Goal: Entertainment & Leisure: Consume media (video, audio)

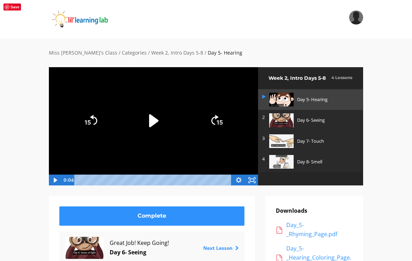
scroll to position [7, 0]
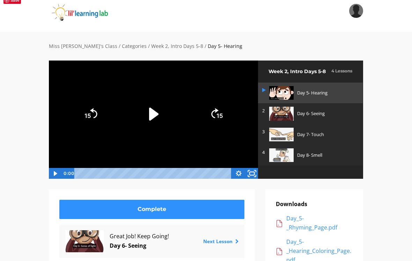
click at [257, 170] on icon "Fullscreen" at bounding box center [252, 172] width 16 height 13
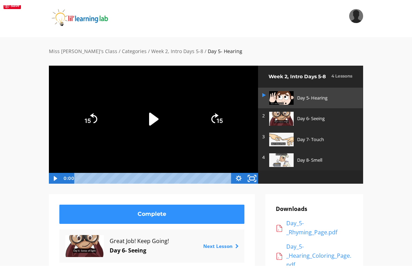
scroll to position [0, 0]
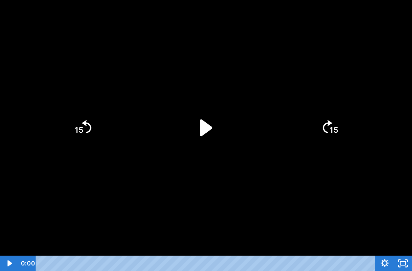
click at [204, 127] on icon "Play Video" at bounding box center [206, 127] width 12 height 17
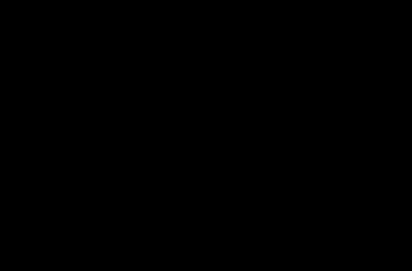
click at [147, 112] on div at bounding box center [206, 135] width 412 height 271
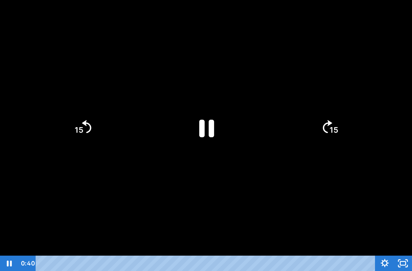
click at [208, 117] on icon "Pause" at bounding box center [206, 128] width 54 height 54
click at [200, 130] on icon "Play Video" at bounding box center [206, 127] width 12 height 17
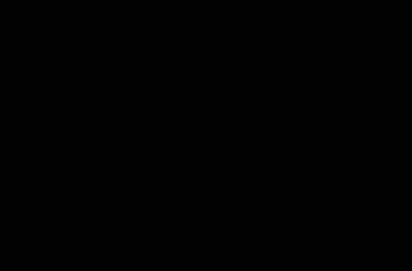
click at [392, 208] on div at bounding box center [206, 135] width 412 height 271
click at [15, 172] on div at bounding box center [206, 135] width 412 height 271
click at [119, 171] on div at bounding box center [206, 135] width 412 height 271
click at [208, 135] on icon "Pause" at bounding box center [206, 128] width 48 height 48
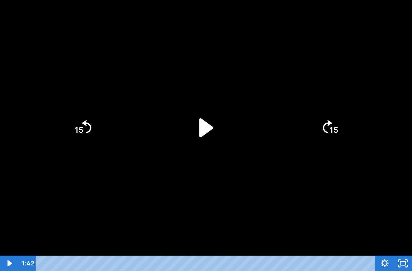
click at [203, 130] on icon "Play Video" at bounding box center [206, 127] width 14 height 19
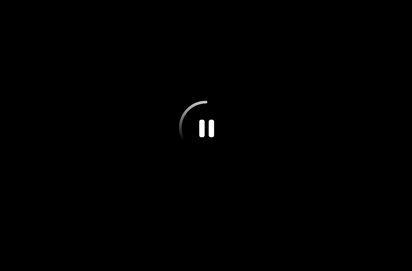
click at [195, 127] on icon "Pause" at bounding box center [206, 128] width 54 height 54
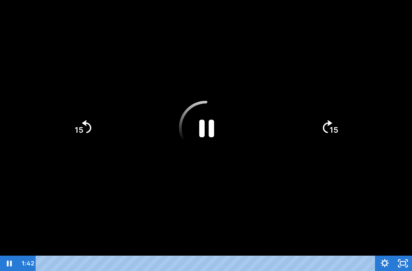
click at [208, 131] on icon "Pause" at bounding box center [206, 128] width 54 height 54
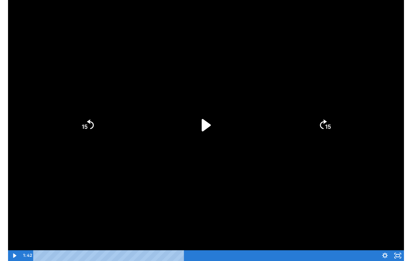
scroll to position [7, 0]
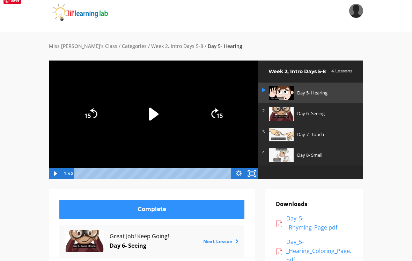
click at [256, 168] on icon "Fullscreen" at bounding box center [252, 172] width 16 height 13
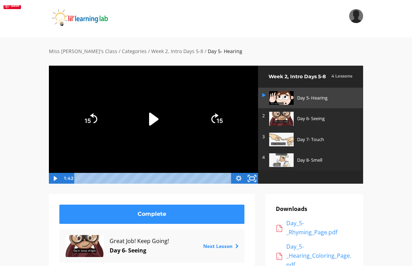
scroll to position [0, 0]
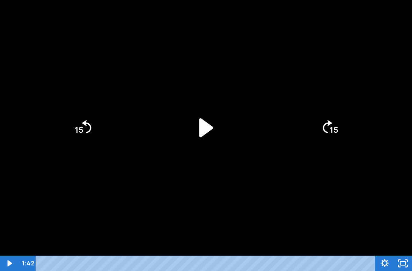
click at [206, 129] on icon "Play Video" at bounding box center [206, 127] width 14 height 19
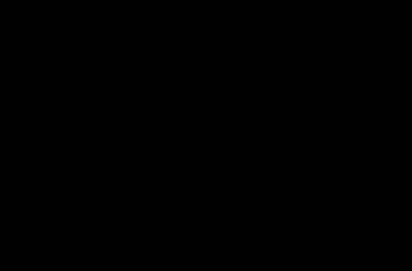
click at [169, 160] on div at bounding box center [206, 135] width 412 height 271
click at [403, 260] on icon "Unfullscreen" at bounding box center [403, 263] width 22 height 19
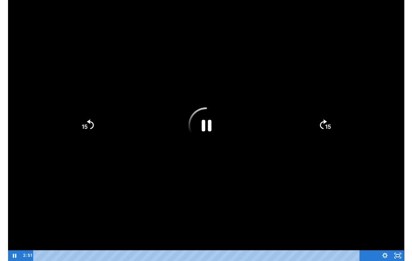
scroll to position [7, 0]
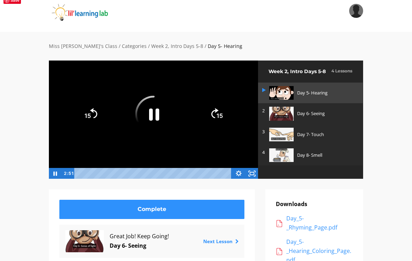
click at [157, 111] on icon "Pause" at bounding box center [153, 113] width 37 height 37
click at [252, 169] on icon "Fullscreen" at bounding box center [252, 172] width 16 height 13
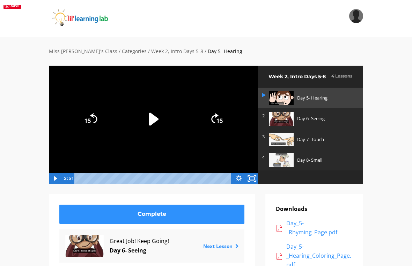
scroll to position [0, 0]
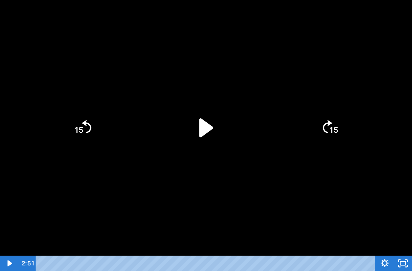
click at [205, 129] on icon "Play Video" at bounding box center [206, 127] width 14 height 19
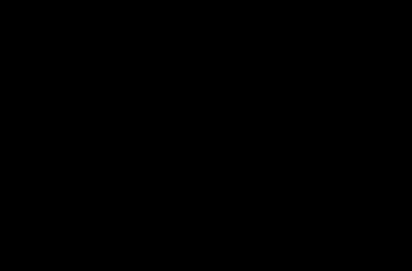
click at [177, 102] on div at bounding box center [206, 135] width 412 height 271
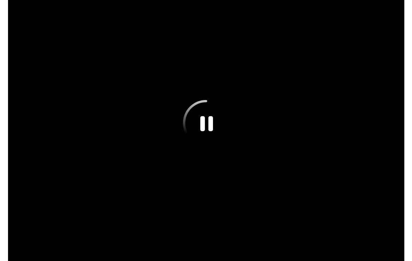
scroll to position [7, 0]
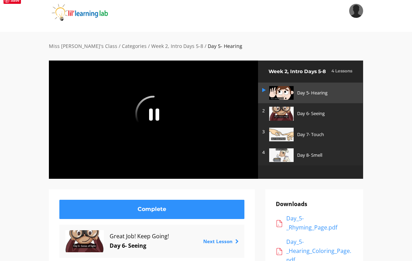
click at [210, 131] on div at bounding box center [154, 119] width 210 height 118
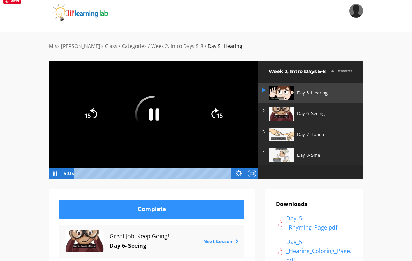
click at [256, 171] on icon "Fullscreen" at bounding box center [251, 173] width 13 height 11
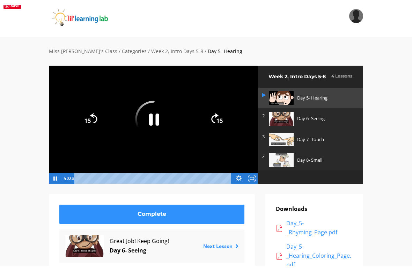
scroll to position [0, 0]
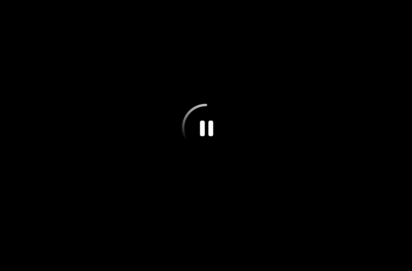
click at [164, 204] on div at bounding box center [206, 135] width 412 height 271
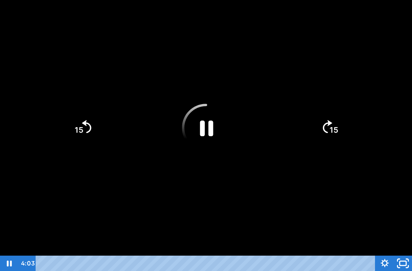
click at [401, 260] on rect "Unfullscreen" at bounding box center [403, 263] width 7 height 4
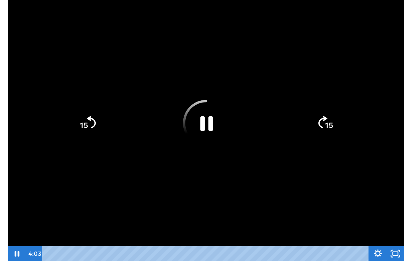
scroll to position [7, 0]
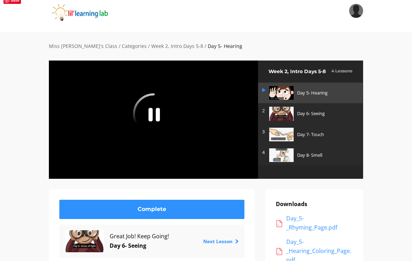
click at [150, 114] on icon "Pause" at bounding box center [153, 113] width 41 height 41
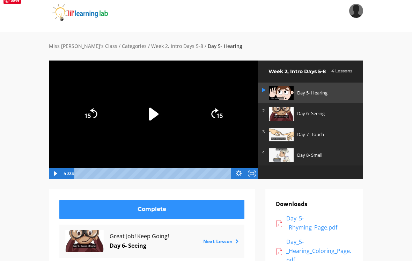
click at [252, 174] on icon "Fullscreen" at bounding box center [251, 173] width 13 height 11
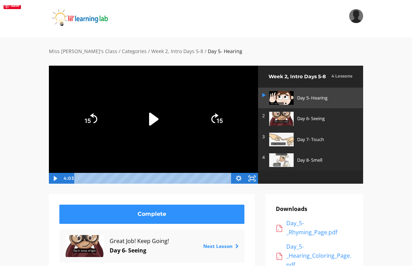
scroll to position [0, 0]
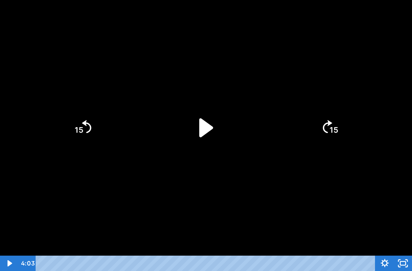
click at [201, 129] on icon "Play Video" at bounding box center [206, 127] width 14 height 19
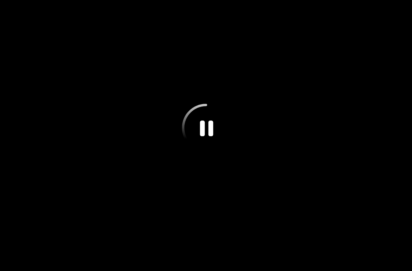
click at [186, 124] on icon "Pause" at bounding box center [206, 128] width 48 height 48
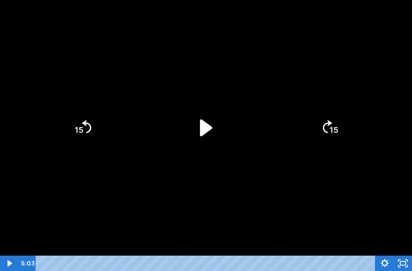
click at [408, 260] on icon "Unfullscreen" at bounding box center [403, 263] width 18 height 15
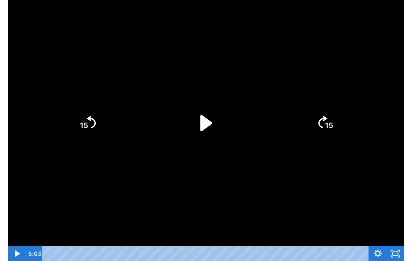
scroll to position [7, 0]
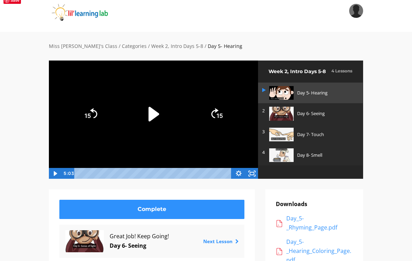
click at [151, 114] on icon "Play Video" at bounding box center [153, 114] width 10 height 15
click at [255, 169] on icon "Fullscreen" at bounding box center [251, 173] width 13 height 11
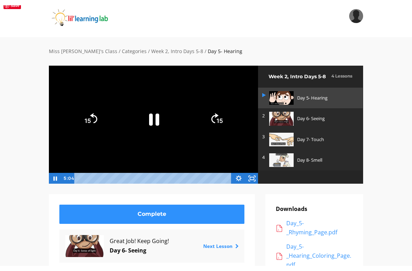
scroll to position [0, 0]
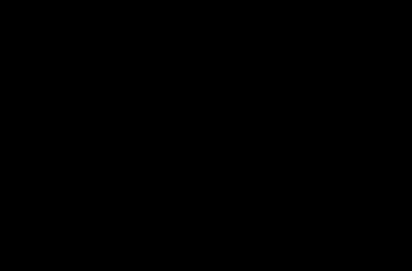
click at [210, 62] on div at bounding box center [206, 135] width 412 height 271
click at [56, 173] on div at bounding box center [206, 135] width 412 height 271
click at [64, 171] on div at bounding box center [206, 135] width 412 height 271
click at [179, 152] on div at bounding box center [206, 135] width 412 height 271
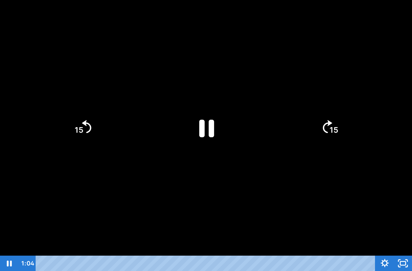
click at [205, 123] on icon "Pause" at bounding box center [206, 128] width 54 height 54
click at [213, 132] on icon "Play Video" at bounding box center [206, 128] width 54 height 54
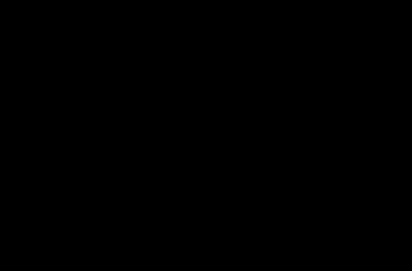
click at [148, 169] on div at bounding box center [206, 135] width 412 height 271
click at [326, 167] on div at bounding box center [206, 135] width 412 height 271
click at [78, 211] on div at bounding box center [206, 135] width 412 height 271
click at [252, 173] on div at bounding box center [206, 135] width 412 height 271
click at [233, 202] on div at bounding box center [206, 135] width 412 height 271
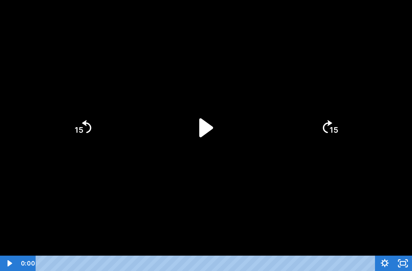
click at [206, 127] on icon "Play Video" at bounding box center [206, 127] width 14 height 19
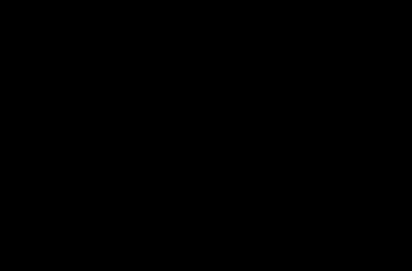
click at [147, 199] on div at bounding box center [206, 135] width 412 height 271
click at [221, 192] on div at bounding box center [206, 135] width 412 height 271
click at [230, 124] on div at bounding box center [206, 135] width 412 height 271
click at [170, 205] on div at bounding box center [206, 135] width 412 height 271
click at [229, 151] on div at bounding box center [206, 135] width 412 height 271
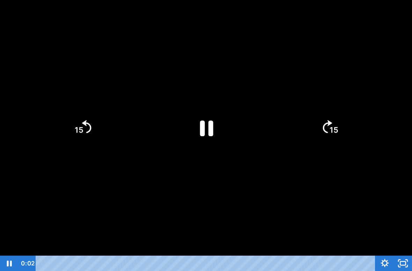
click at [209, 128] on icon "Pause" at bounding box center [206, 129] width 13 height 16
click at [409, 260] on icon "Unfullscreen" at bounding box center [403, 263] width 22 height 19
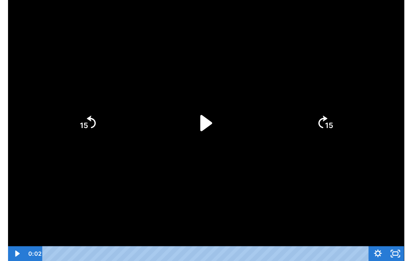
scroll to position [7, 0]
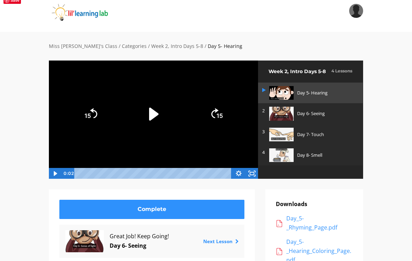
click at [143, 113] on icon "Play Video" at bounding box center [153, 113] width 37 height 37
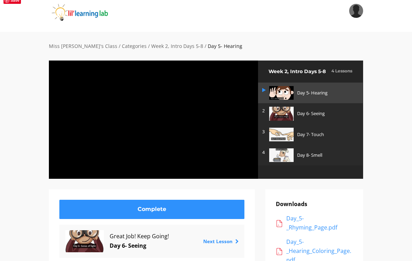
click at [150, 114] on div at bounding box center [154, 119] width 210 height 118
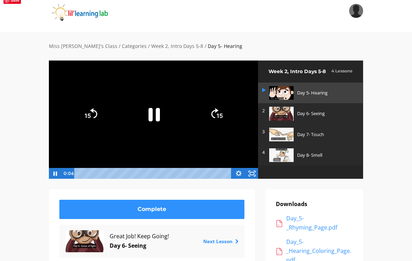
click at [148, 116] on icon "Pause" at bounding box center [153, 113] width 41 height 41
click at [149, 113] on icon "Play Video" at bounding box center [153, 113] width 37 height 37
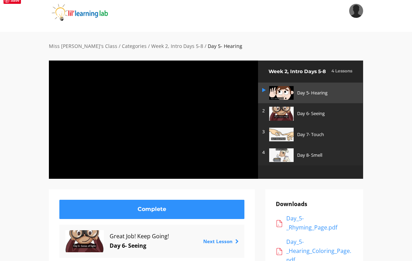
click at [164, 147] on div at bounding box center [154, 119] width 210 height 118
click at [184, 144] on div at bounding box center [154, 119] width 210 height 118
click at [223, 148] on div at bounding box center [154, 119] width 210 height 118
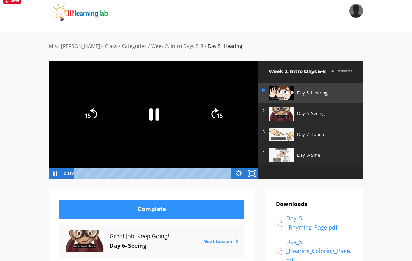
click at [255, 173] on rect "Fullscreen" at bounding box center [252, 173] width 5 height 3
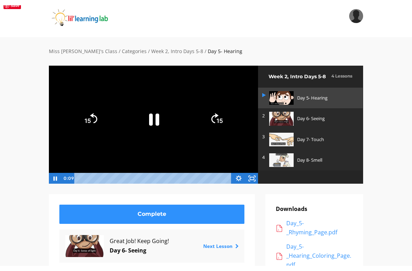
scroll to position [0, 0]
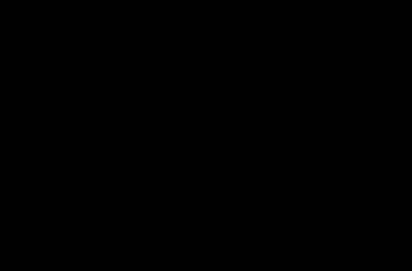
click at [235, 147] on div at bounding box center [206, 135] width 412 height 271
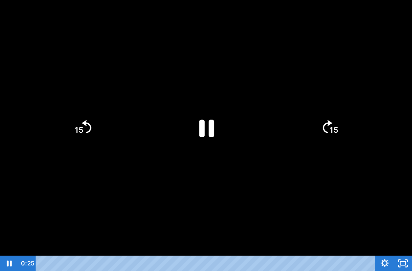
click at [199, 127] on icon "Pause" at bounding box center [206, 128] width 54 height 54
click at [402, 260] on icon "Unfullscreen" at bounding box center [403, 263] width 18 height 15
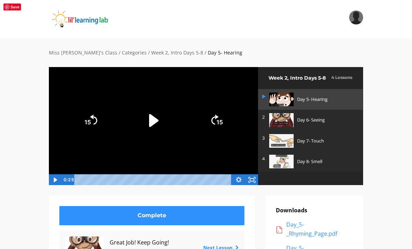
click at [251, 174] on icon "Fullscreen" at bounding box center [251, 179] width 13 height 11
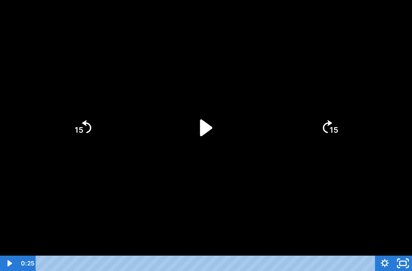
click at [408, 260] on icon "Unfullscreen" at bounding box center [403, 263] width 22 height 19
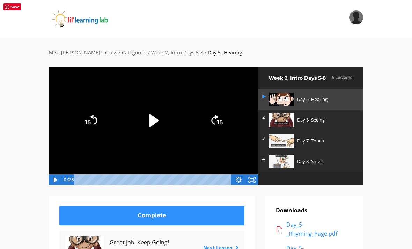
click at [254, 182] on icon "Fullscreen" at bounding box center [254, 181] width 1 height 1
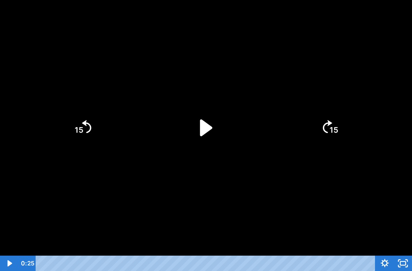
click at [404, 259] on icon "Unfullscreen" at bounding box center [403, 263] width 18 height 15
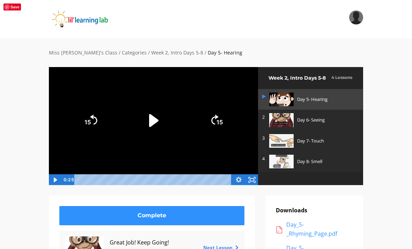
click at [253, 176] on icon "Fullscreen" at bounding box center [251, 179] width 13 height 11
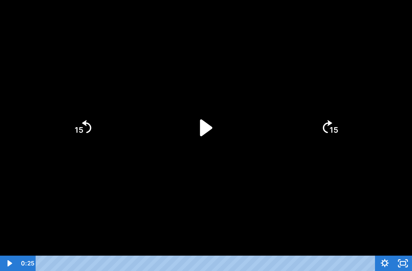
click at [205, 129] on icon "Play Video" at bounding box center [206, 127] width 12 height 17
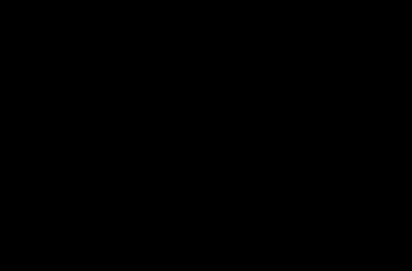
click at [175, 160] on div at bounding box center [206, 135] width 412 height 271
click at [321, 184] on div at bounding box center [206, 135] width 412 height 271
click at [211, 117] on icon "Pause" at bounding box center [206, 128] width 48 height 48
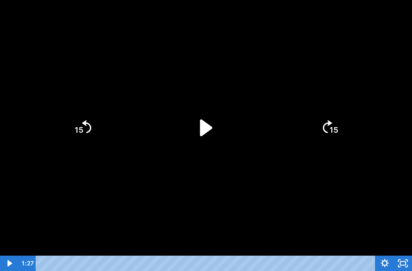
click at [85, 129] on icon "15" at bounding box center [83, 128] width 34 height 34
click at [215, 119] on icon "Play Video" at bounding box center [206, 128] width 48 height 48
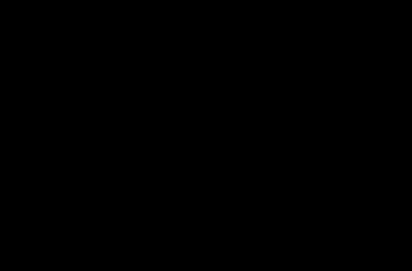
click at [119, 165] on div at bounding box center [206, 135] width 412 height 271
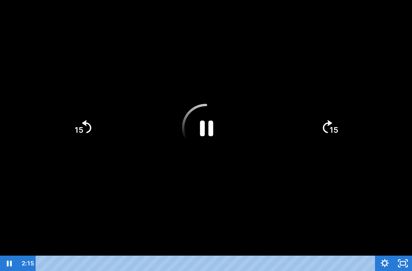
click at [202, 128] on icon "Pause" at bounding box center [206, 128] width 48 height 48
click at [199, 131] on icon "Play Video" at bounding box center [206, 128] width 48 height 48
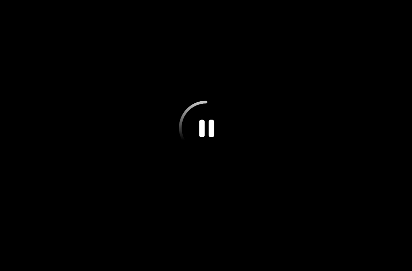
click at [214, 116] on icon "Pause" at bounding box center [206, 128] width 54 height 54
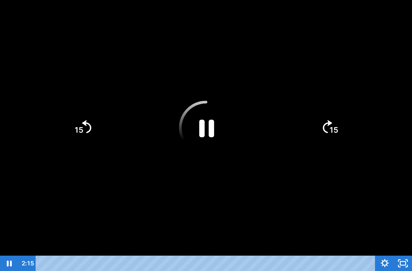
click at [209, 131] on icon "Pause" at bounding box center [206, 128] width 54 height 54
click at [195, 119] on icon "Play Video" at bounding box center [206, 128] width 54 height 54
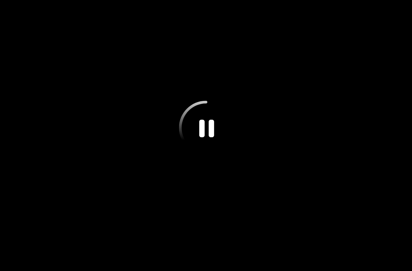
click at [206, 123] on icon "Pause" at bounding box center [206, 128] width 54 height 54
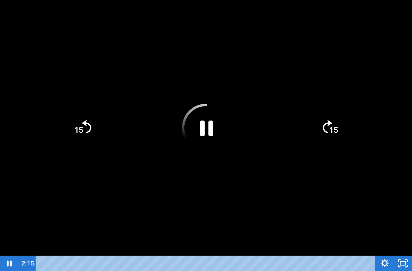
click at [207, 129] on icon "Pause" at bounding box center [206, 128] width 48 height 48
click at [207, 129] on icon "Play Video" at bounding box center [206, 128] width 48 height 48
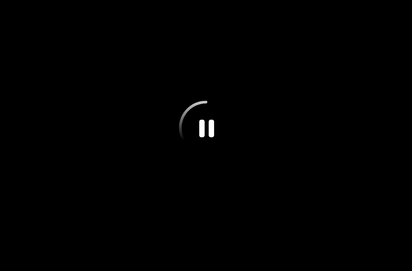
click at [204, 114] on icon "Pause" at bounding box center [206, 128] width 54 height 54
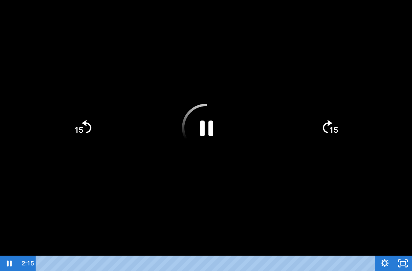
click at [209, 126] on icon "Pause" at bounding box center [206, 128] width 48 height 48
click at [207, 120] on icon "Play Video" at bounding box center [206, 128] width 48 height 48
click at [217, 115] on icon "Pause" at bounding box center [206, 128] width 48 height 48
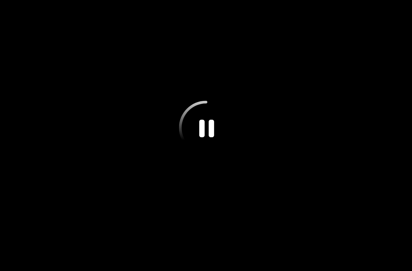
click at [229, 112] on icon "Pause" at bounding box center [206, 128] width 54 height 54
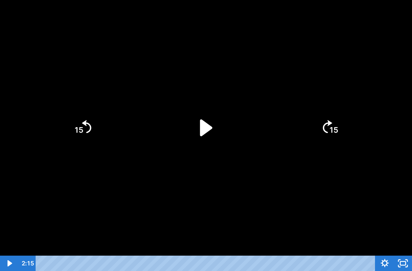
click at [329, 118] on icon "15" at bounding box center [330, 128] width 34 height 34
click at [212, 126] on icon "Play Video" at bounding box center [206, 128] width 48 height 48
click at [207, 128] on icon "Pause" at bounding box center [206, 128] width 54 height 54
click at [208, 121] on icon "Play Video" at bounding box center [206, 128] width 54 height 54
